Goal: Task Accomplishment & Management: Complete application form

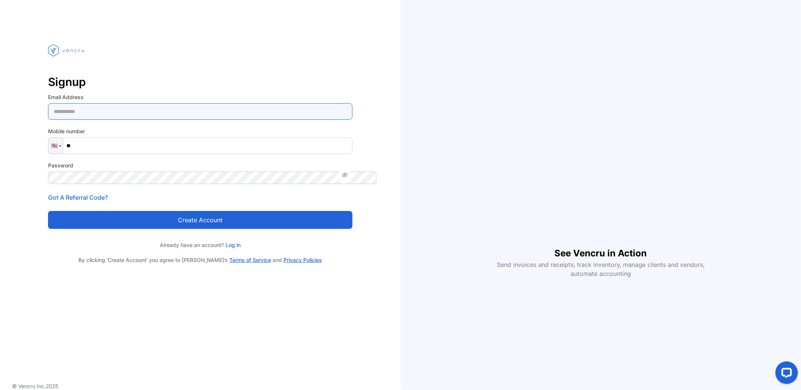
click at [78, 103] on Address-inputemail "email" at bounding box center [200, 111] width 304 height 17
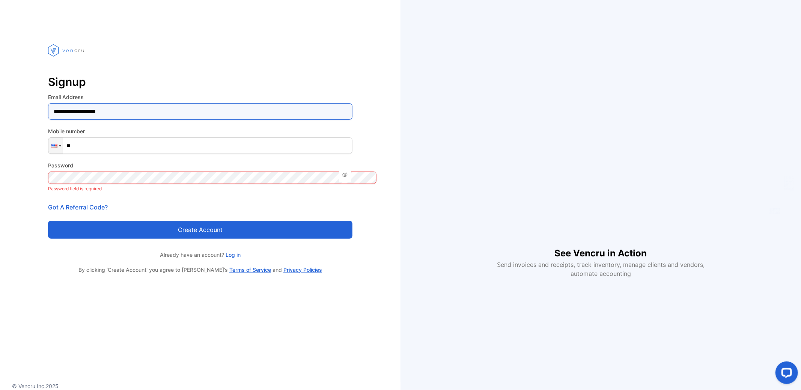
type Address-inputemail "**********"
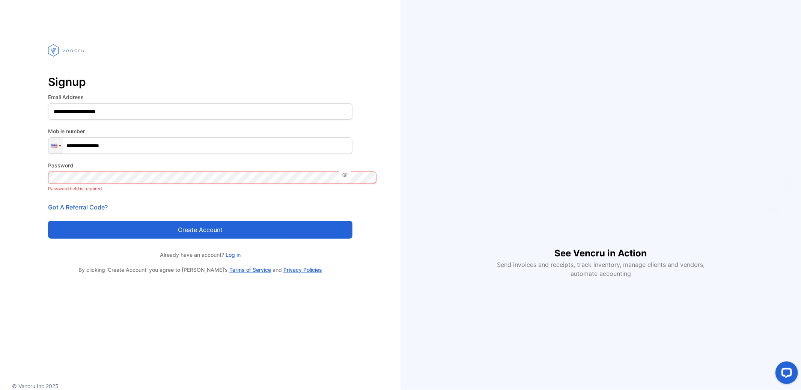
type input "**********"
